Goal: Contribute content

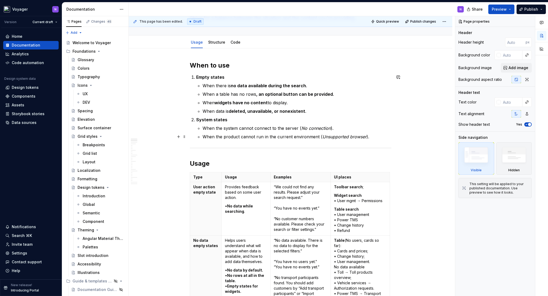
scroll to position [51, 0]
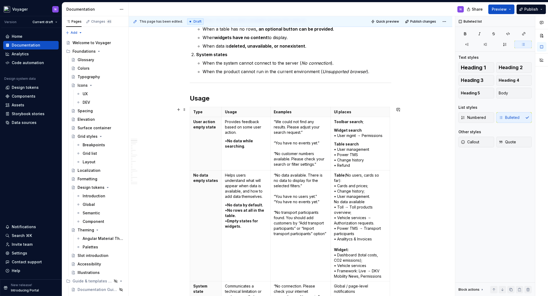
scroll to position [116, 0]
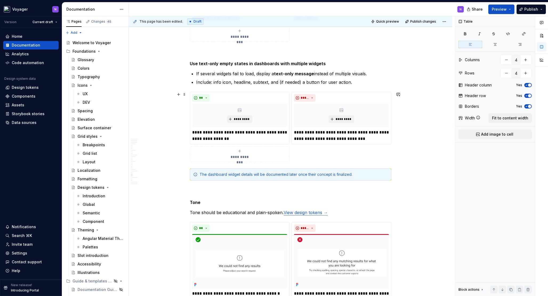
scroll to position [2633, 0]
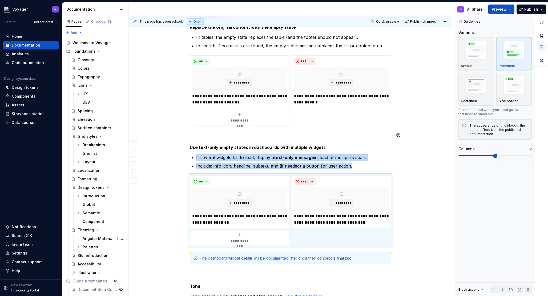
scroll to position [2553, 0]
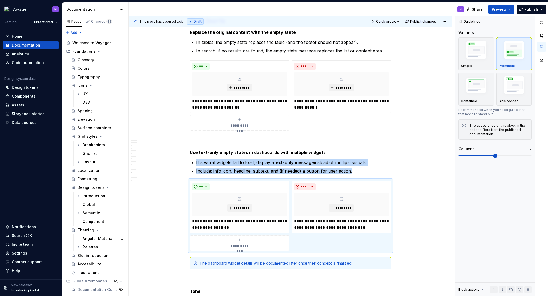
type textarea "*"
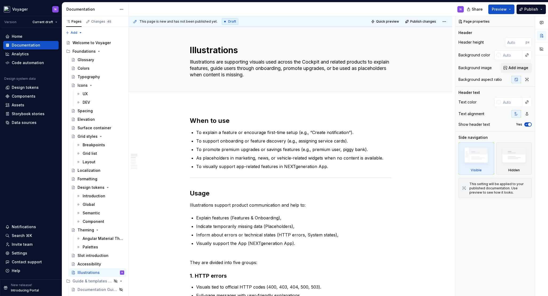
type textarea "*"
